Goal: Check status

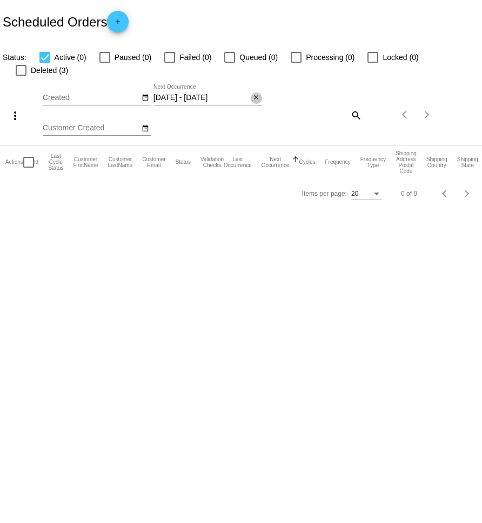
click at [255, 93] on mat-icon "close" at bounding box center [256, 97] width 8 height 9
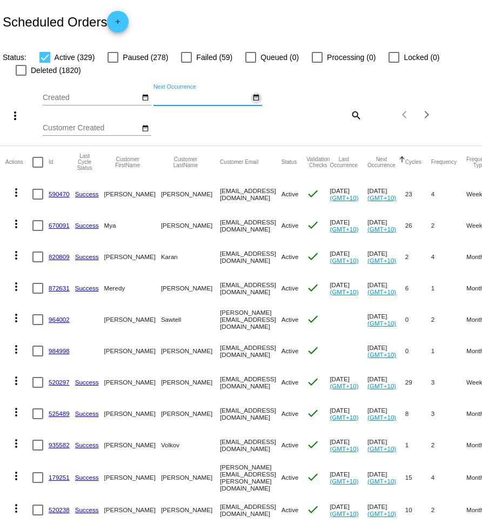
click at [254, 98] on mat-icon "date_range" at bounding box center [256, 97] width 8 height 9
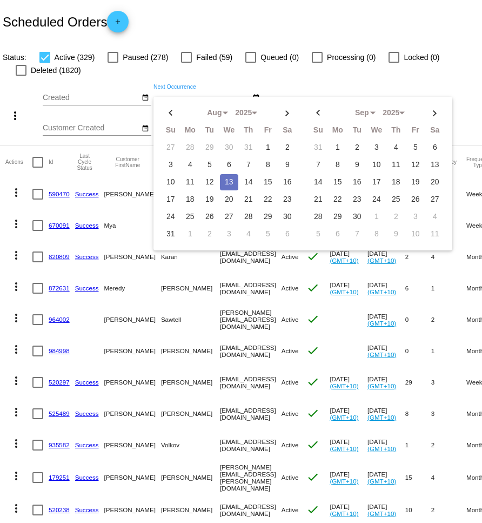
drag, startPoint x: 245, startPoint y: 181, endPoint x: 257, endPoint y: 181, distance: 11.9
click at [245, 181] on td "14" at bounding box center [248, 182] width 18 height 16
click at [274, 182] on td "15" at bounding box center [268, 182] width 18 height 16
type input "[DATE] - [DATE]"
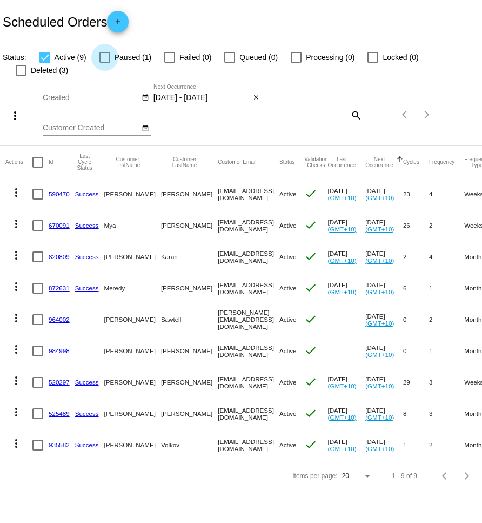
click at [108, 56] on div at bounding box center [104, 57] width 11 height 11
click at [105, 63] on input "Paused (1)" at bounding box center [104, 63] width 1 height 1
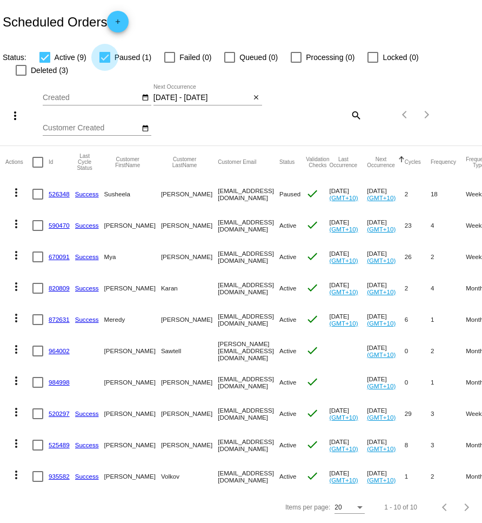
click at [106, 58] on div at bounding box center [104, 57] width 11 height 11
click at [105, 63] on input "Paused (1)" at bounding box center [104, 63] width 1 height 1
checkbox input "false"
